Goal: Use online tool/utility: Utilize a website feature to perform a specific function

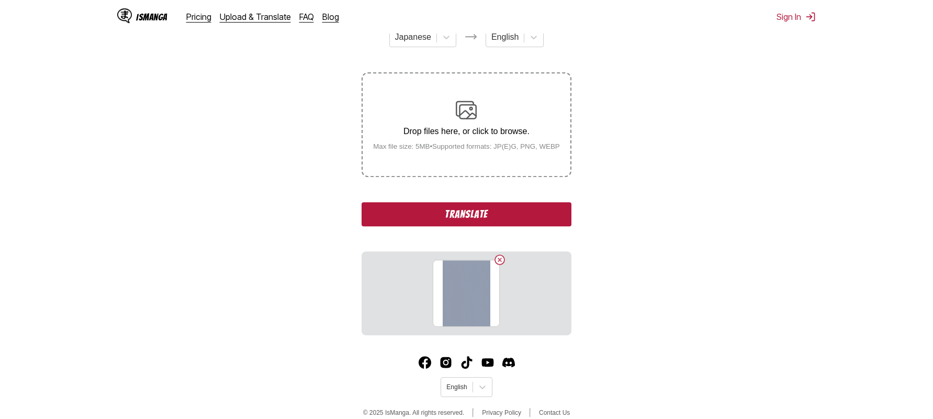
scroll to position [164, 0]
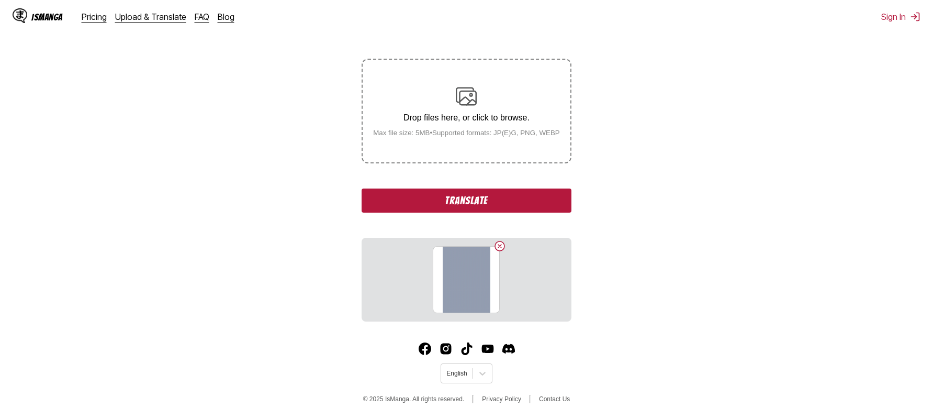
click at [444, 201] on button "Translate" at bounding box center [466, 200] width 209 height 24
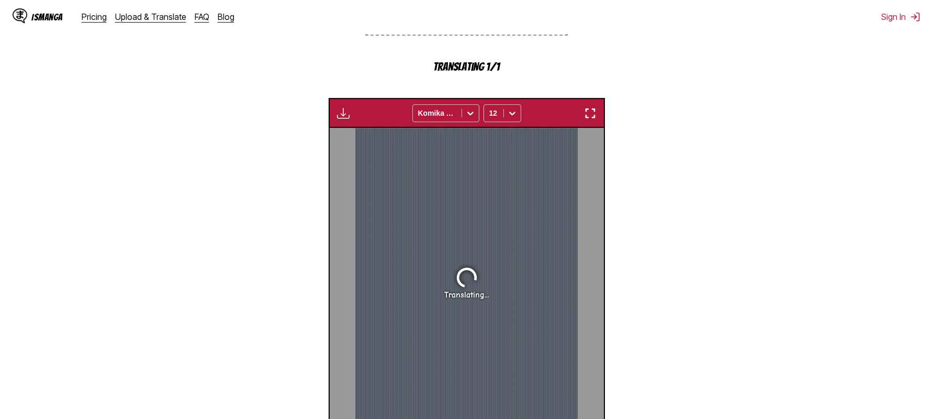
scroll to position [277, 0]
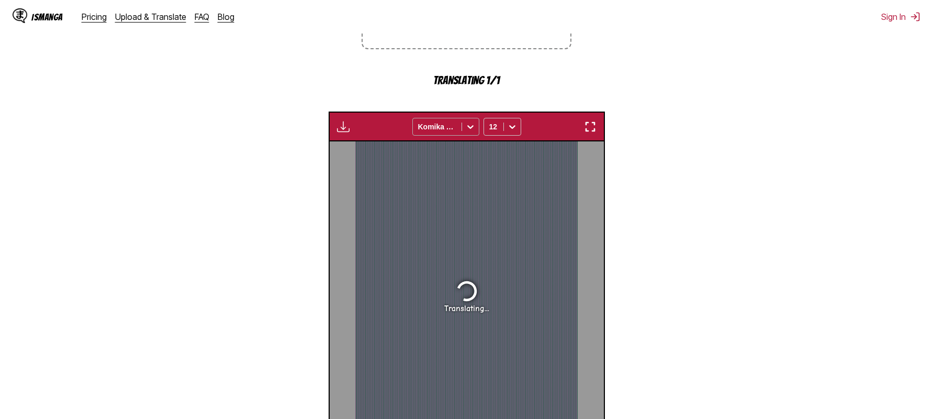
click at [470, 126] on icon at bounding box center [470, 126] width 10 height 10
click at [470, 127] on icon at bounding box center [470, 126] width 10 height 10
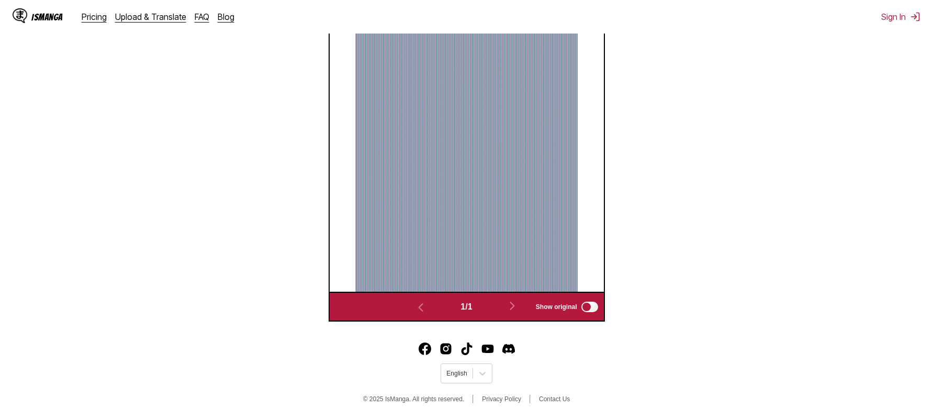
scroll to position [291, 0]
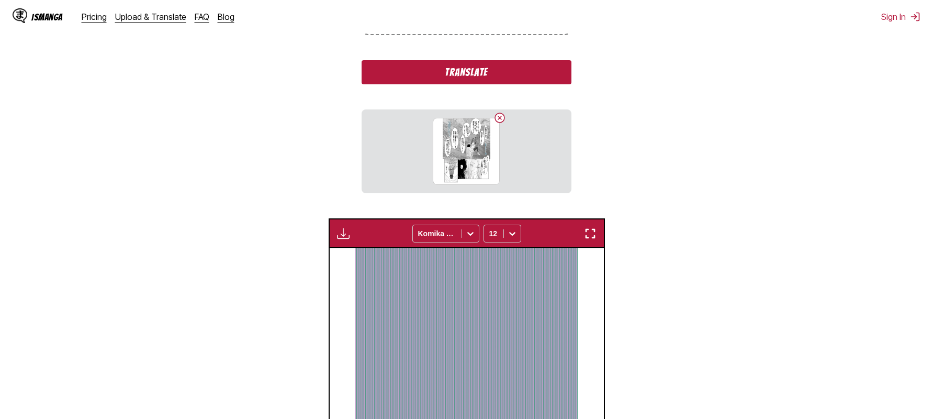
click at [438, 72] on button "Translate" at bounding box center [466, 72] width 209 height 24
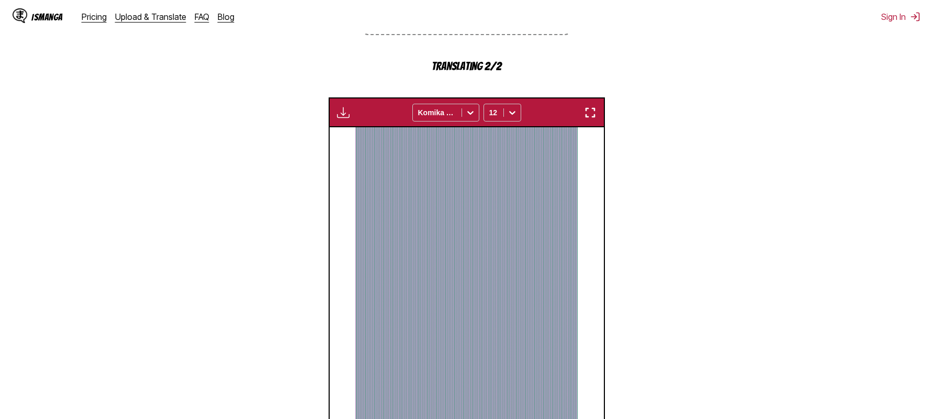
scroll to position [437, 0]
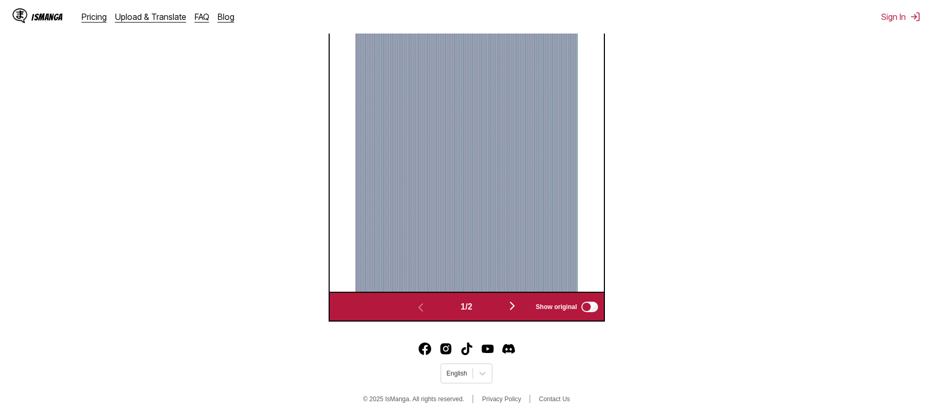
click at [515, 307] on img "button" at bounding box center [512, 305] width 13 height 13
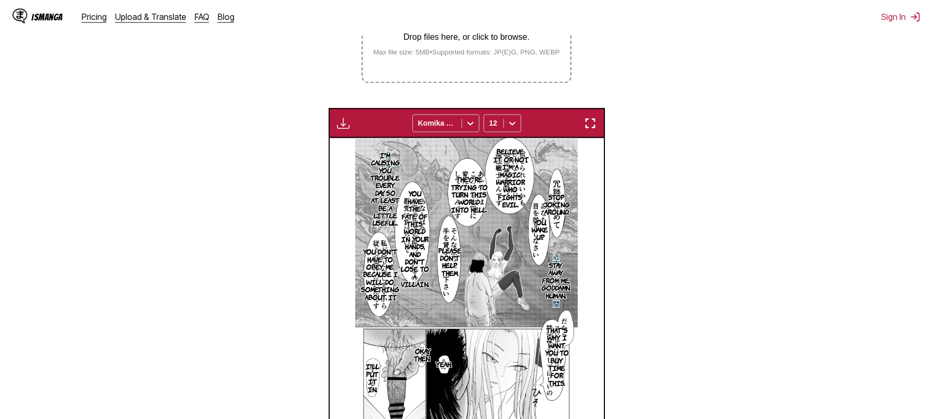
scroll to position [222, 0]
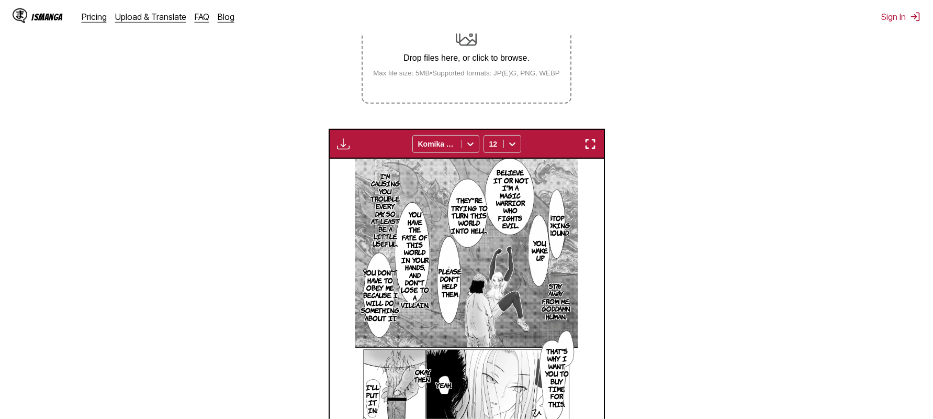
click at [590, 145] on img "button" at bounding box center [590, 144] width 13 height 13
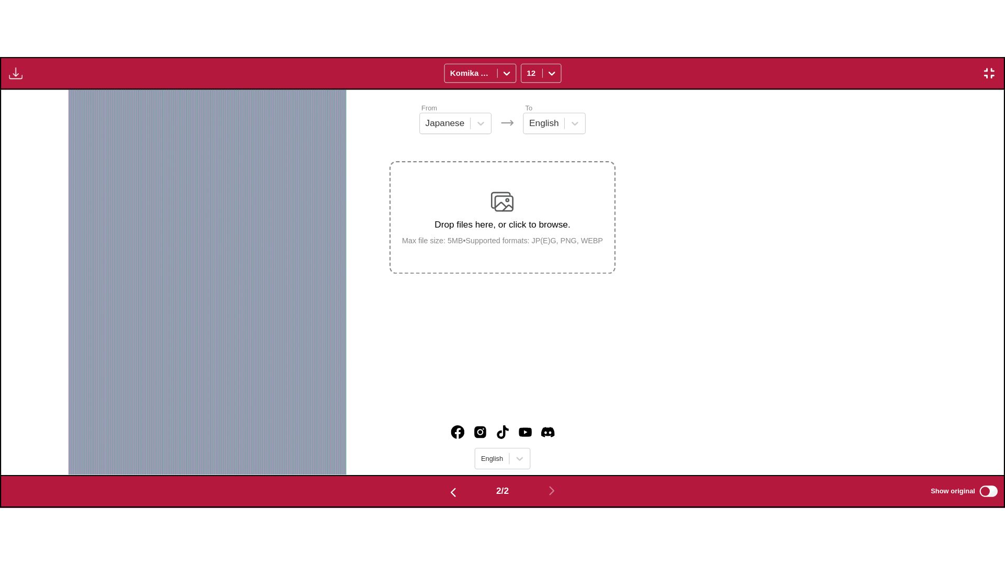
scroll to position [0, 1003]
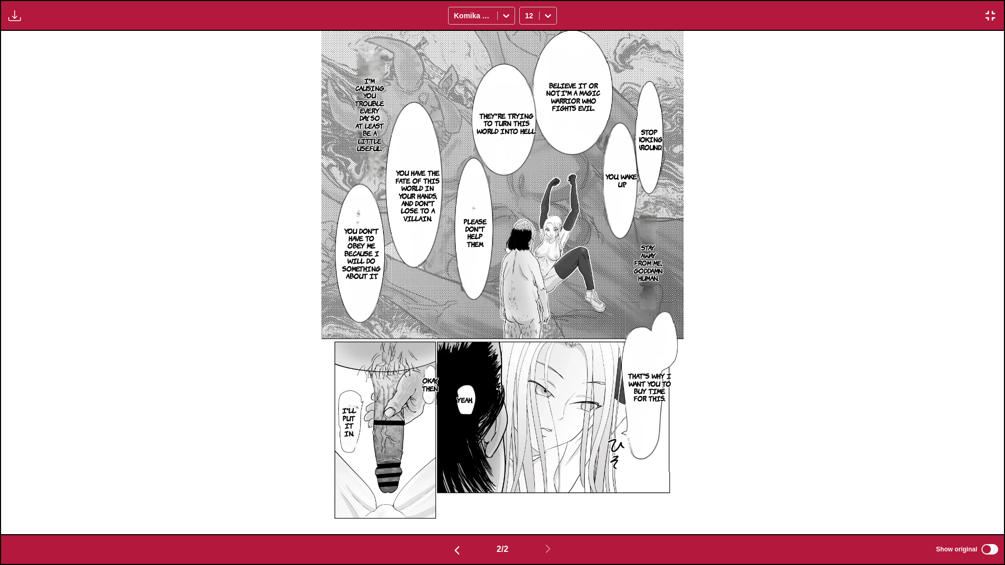
click at [933, 13] on img "button" at bounding box center [990, 15] width 13 height 13
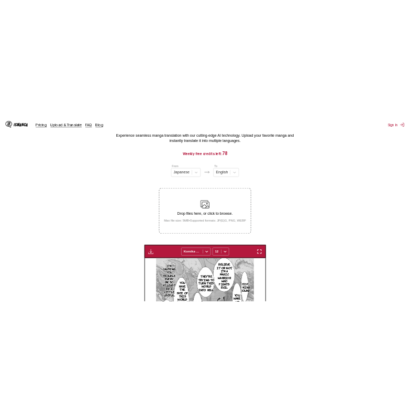
scroll to position [6, 0]
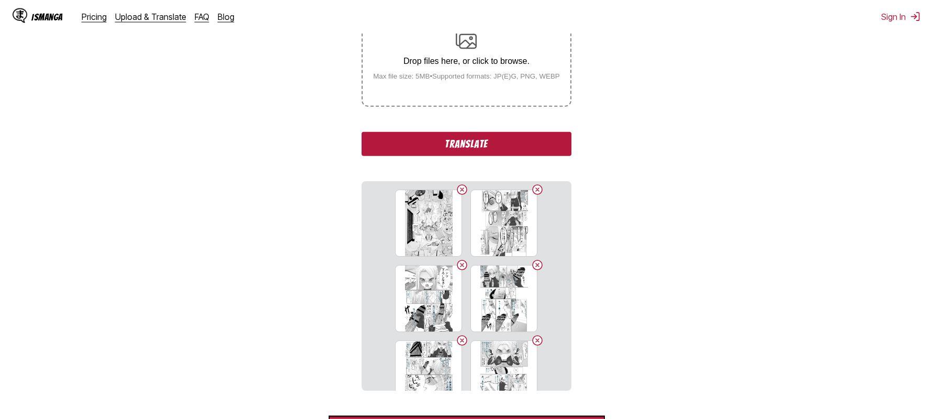
scroll to position [273, 0]
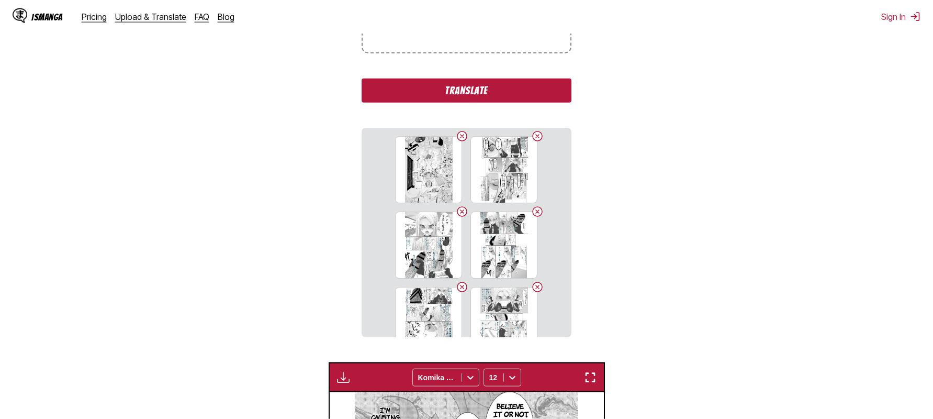
click at [404, 89] on button "Translate" at bounding box center [466, 90] width 209 height 24
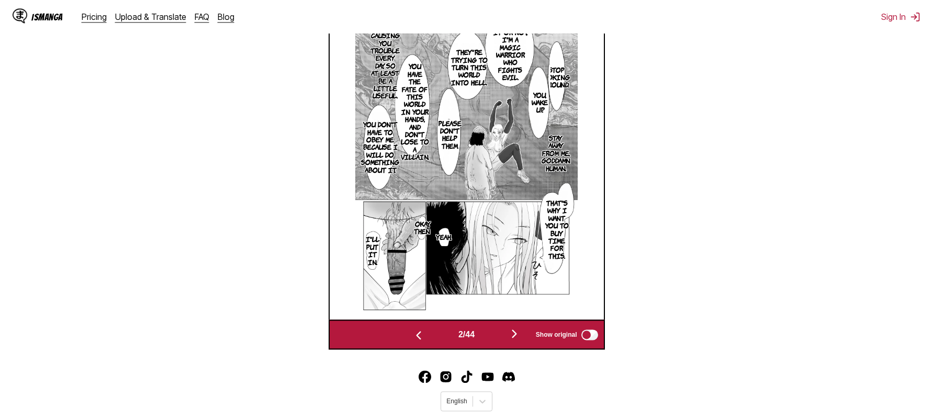
scroll to position [437, 0]
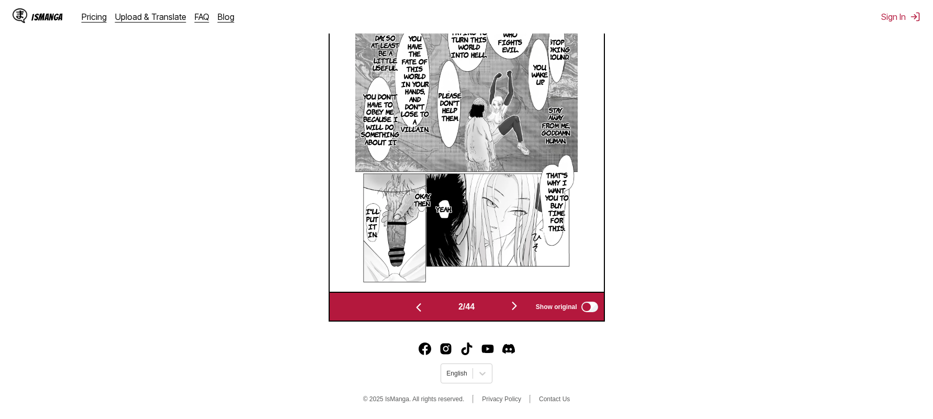
click at [409, 306] on img "button" at bounding box center [514, 305] width 13 height 13
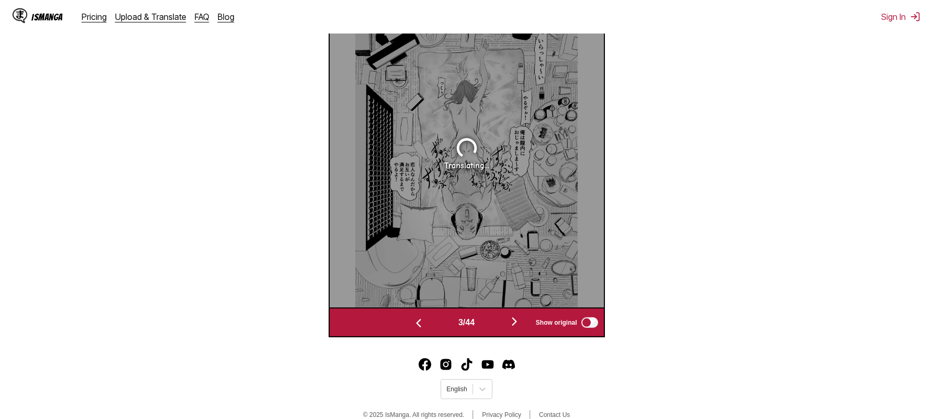
click at [409, 327] on img "button" at bounding box center [514, 321] width 13 height 13
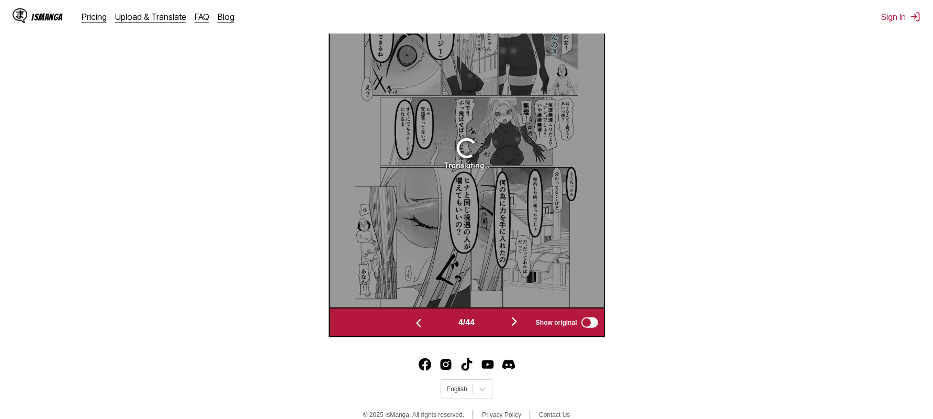
click at [409, 326] on img "button" at bounding box center [514, 321] width 13 height 13
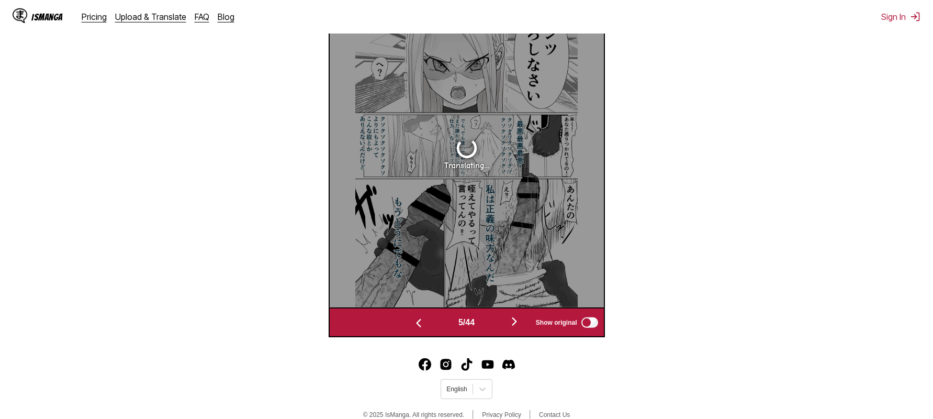
click at [409, 322] on img "button" at bounding box center [418, 323] width 13 height 13
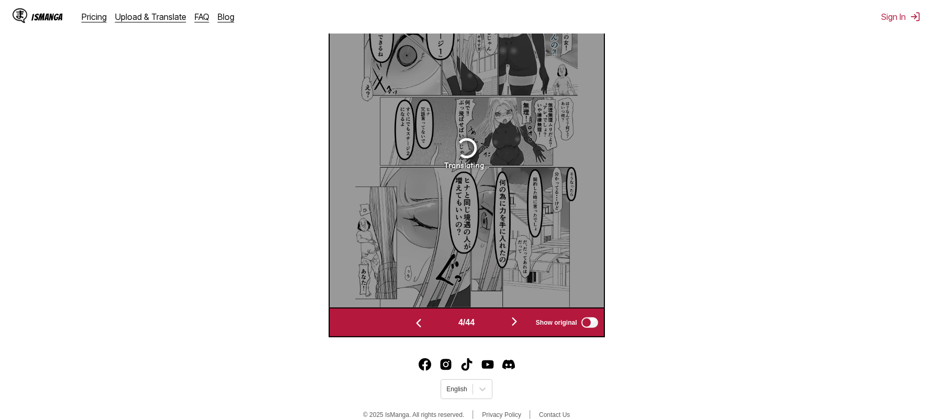
click at [409, 322] on img "button" at bounding box center [418, 323] width 13 height 13
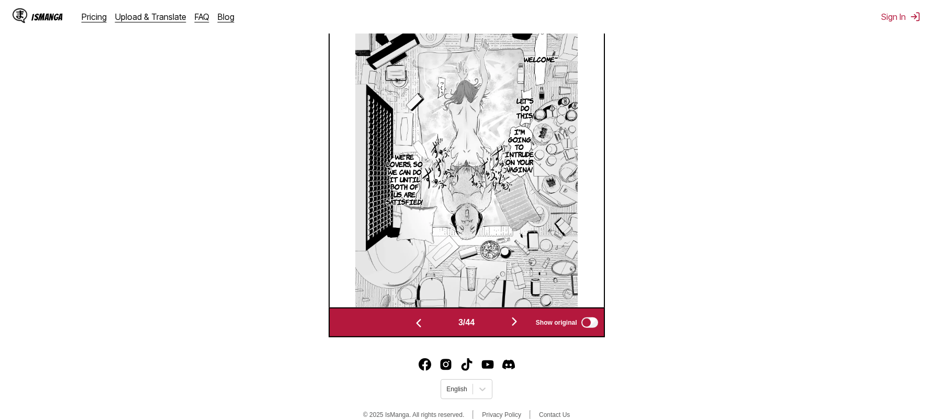
click at [409, 322] on img "button" at bounding box center [514, 321] width 13 height 13
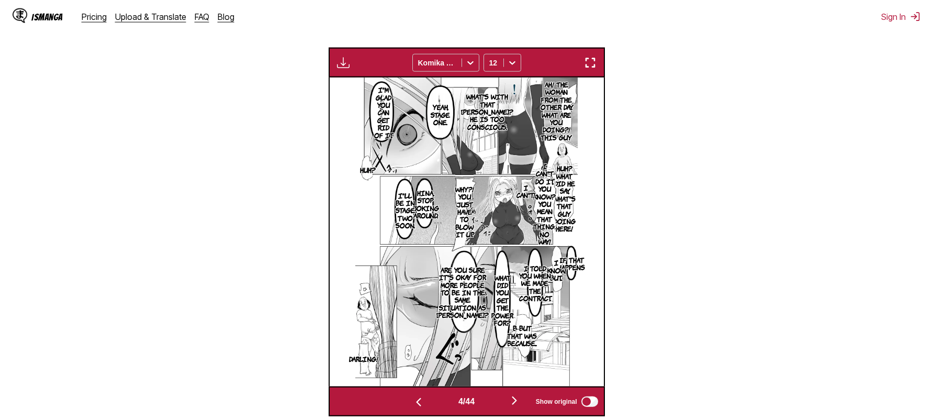
scroll to position [313, 0]
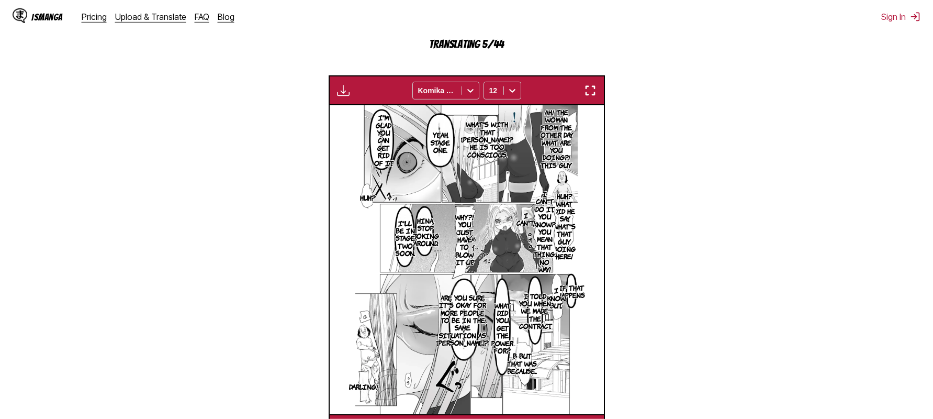
click at [409, 92] on img "button" at bounding box center [590, 90] width 13 height 13
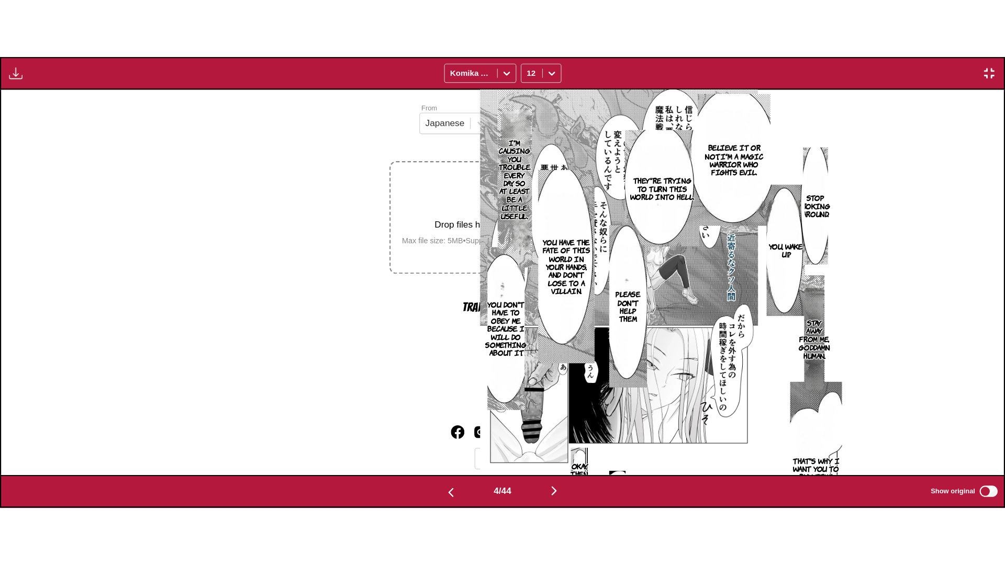
scroll to position [0, 3008]
